Goal: Navigation & Orientation: Find specific page/section

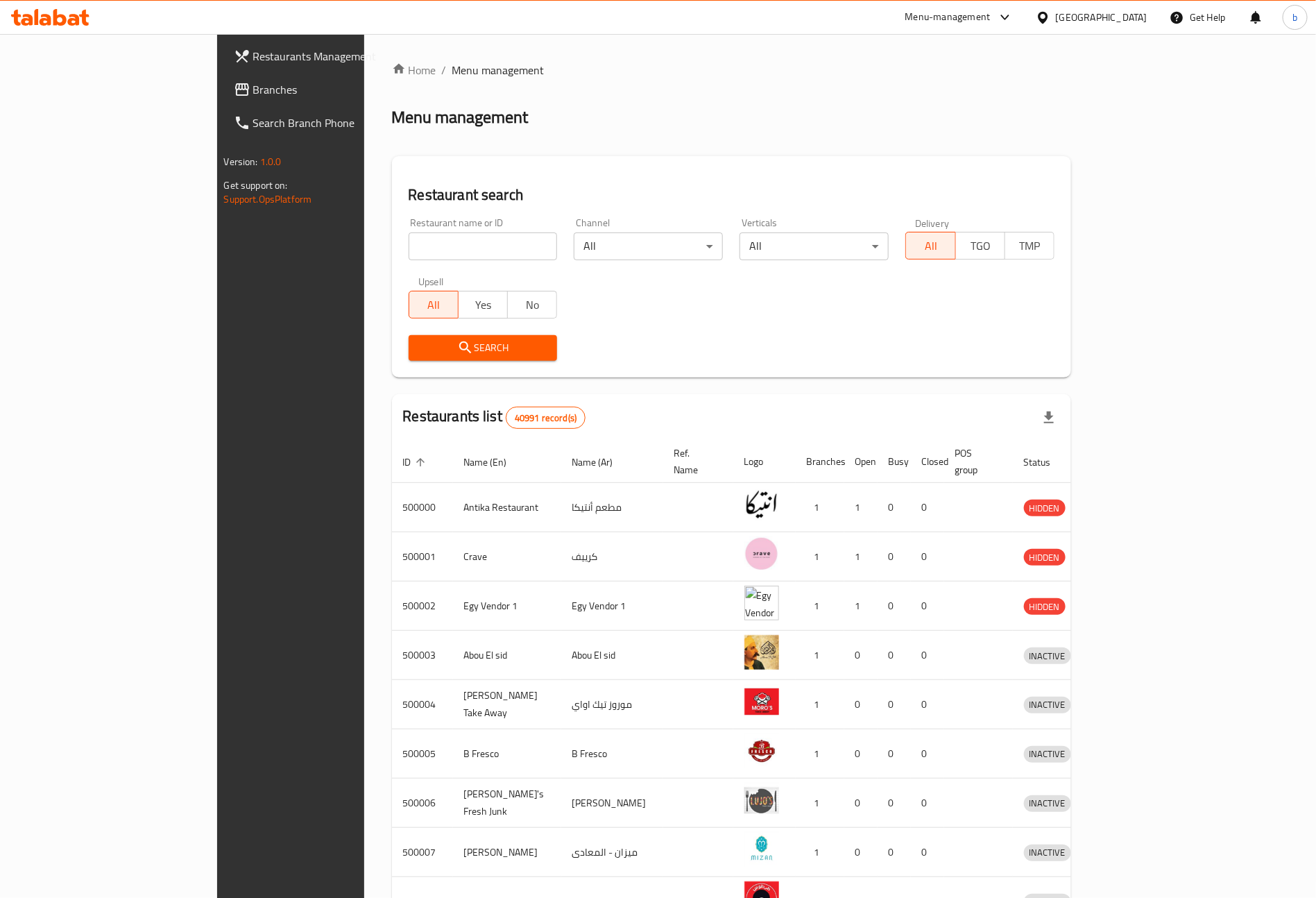
click at [1131, 17] on div "[GEOGRAPHIC_DATA]" at bounding box center [1101, 17] width 91 height 15
click at [989, 367] on div "[GEOGRAPHIC_DATA]" at bounding box center [998, 364] width 91 height 15
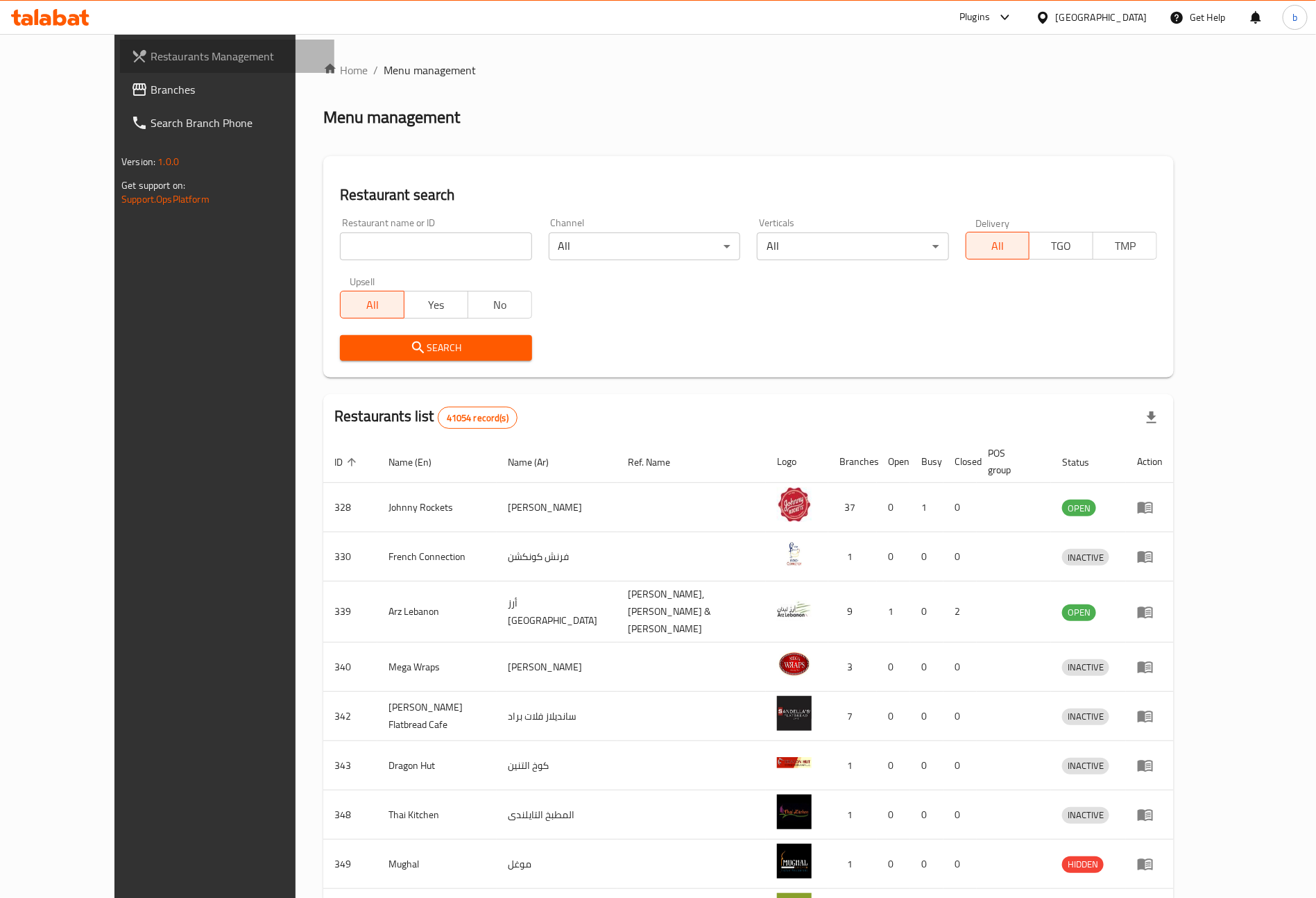
click at [151, 50] on span "Restaurants Management" at bounding box center [237, 56] width 173 height 17
